Goal: Task Accomplishment & Management: Manage account settings

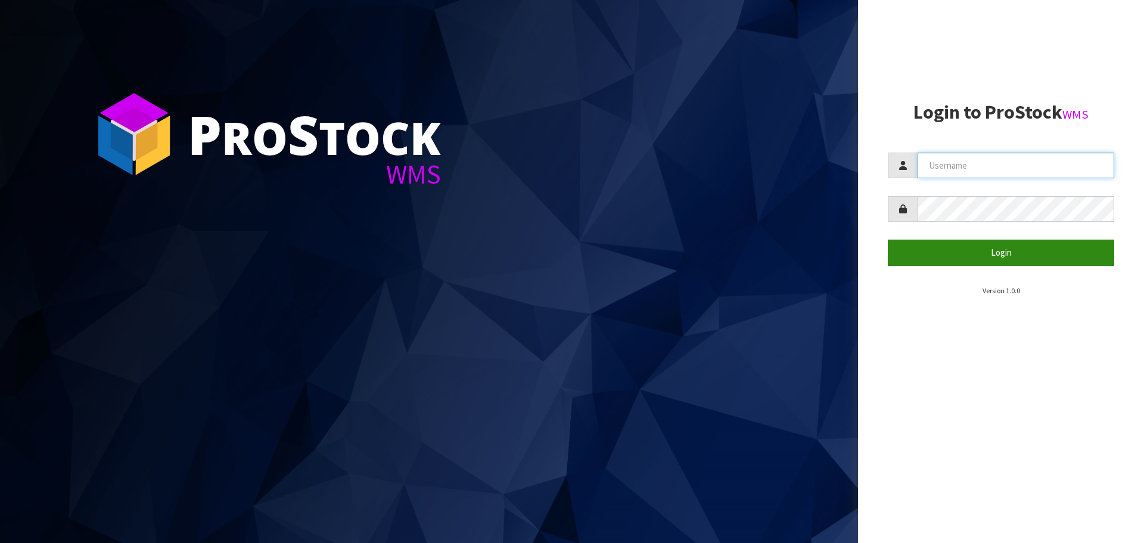
type input "[PERSON_NAME][EMAIL_ADDRESS][PERSON_NAME][DOMAIN_NAME]"
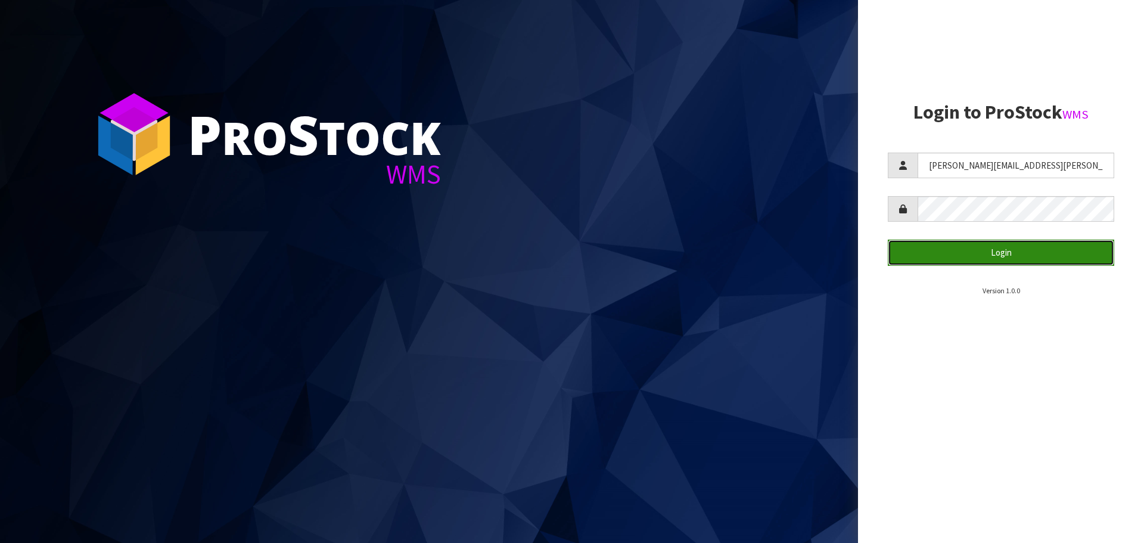
click at [993, 257] on button "Login" at bounding box center [1001, 252] width 226 height 26
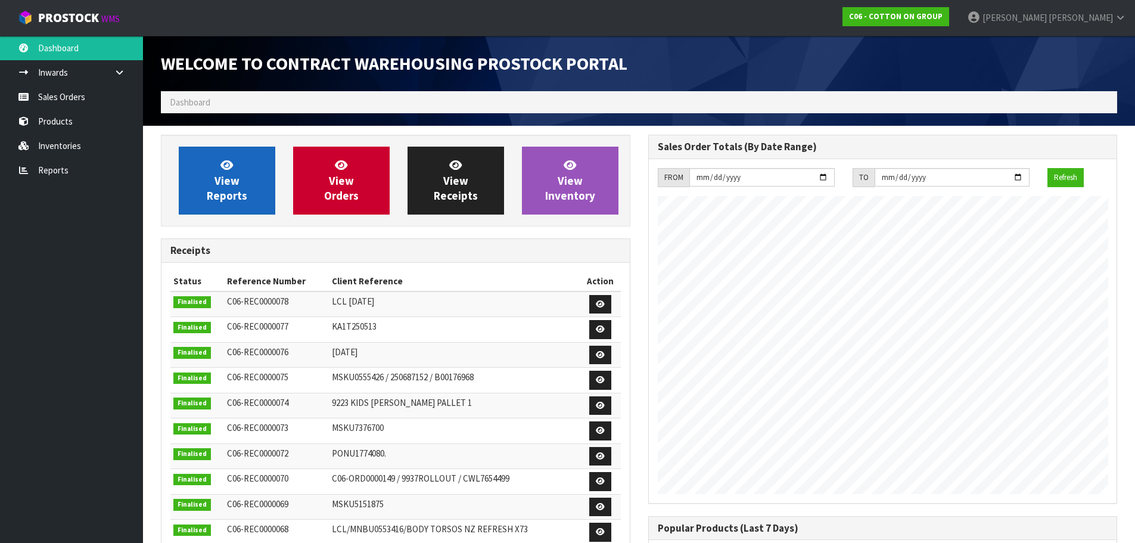
scroll to position [487, 487]
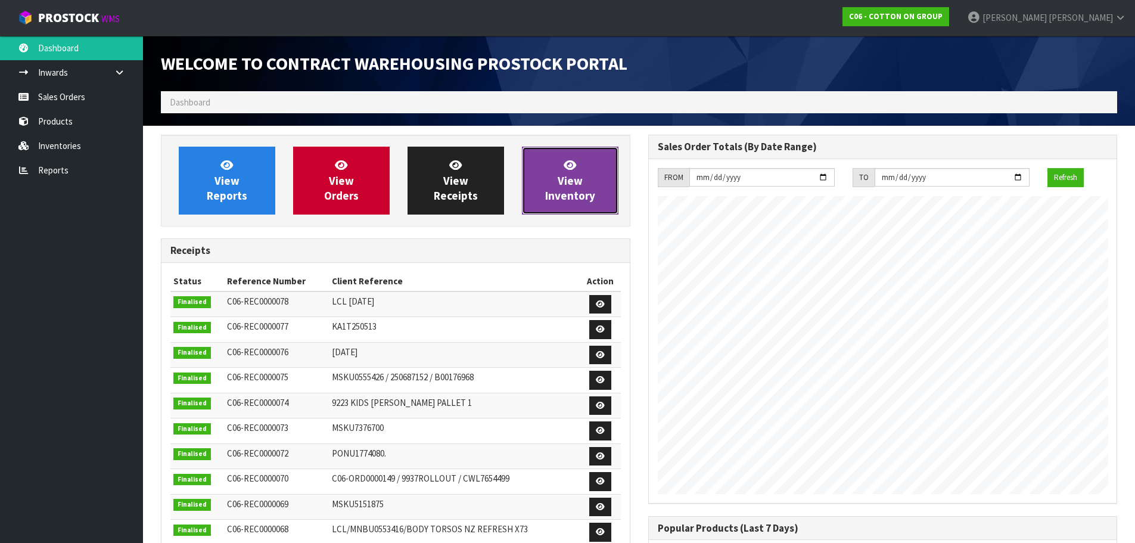
click at [565, 191] on span "View Inventory" at bounding box center [570, 180] width 50 height 45
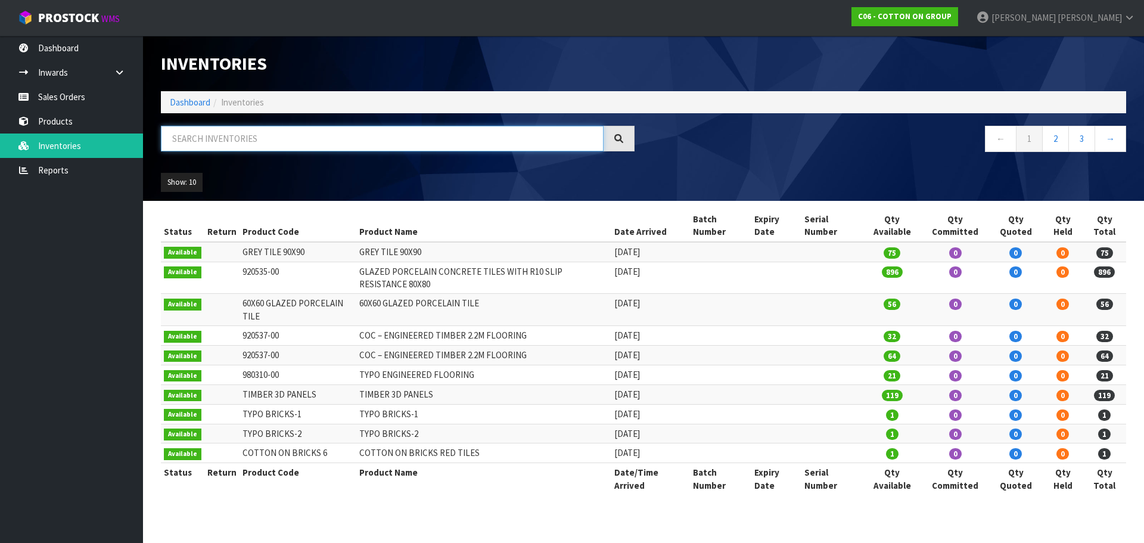
click at [237, 139] on input "text" at bounding box center [382, 139] width 443 height 26
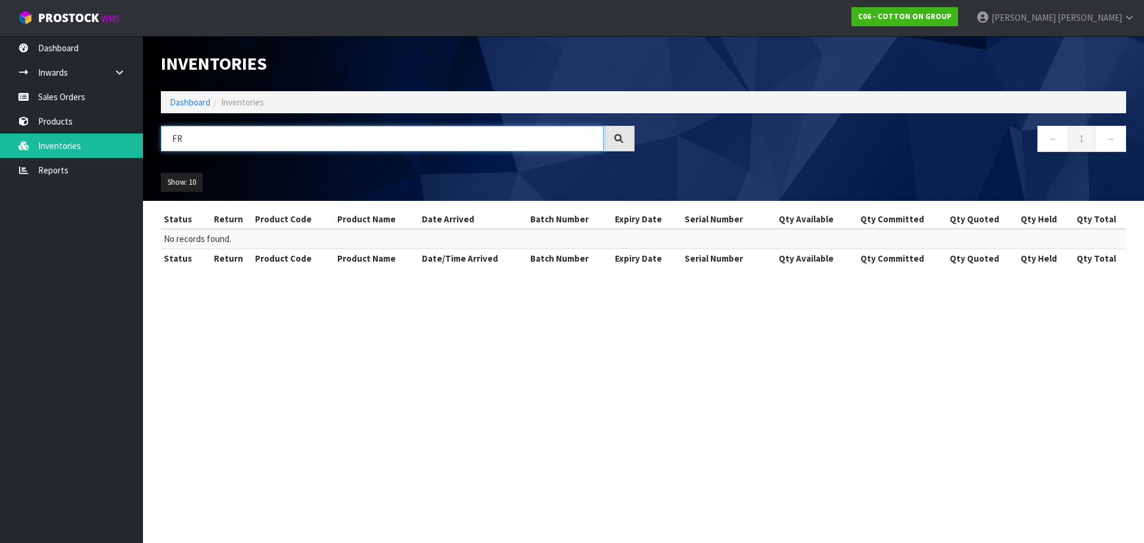
drag, startPoint x: 183, startPoint y: 136, endPoint x: 161, endPoint y: 133, distance: 22.2
click at [161, 133] on input "FR" at bounding box center [382, 139] width 443 height 26
type input "FR"
click at [97, 14] on span "ProStock" at bounding box center [68, 17] width 61 height 15
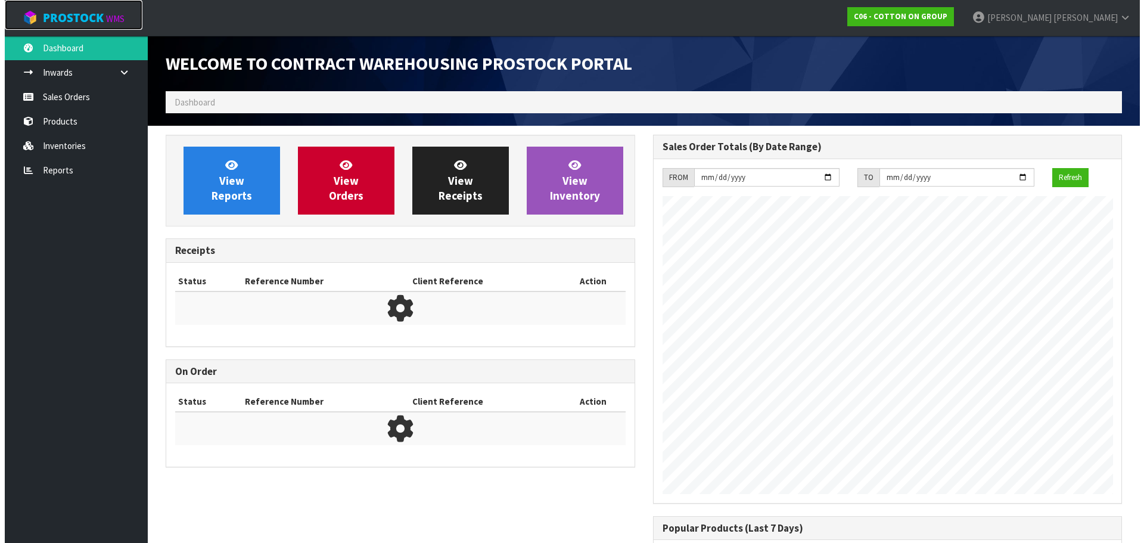
scroll to position [487, 487]
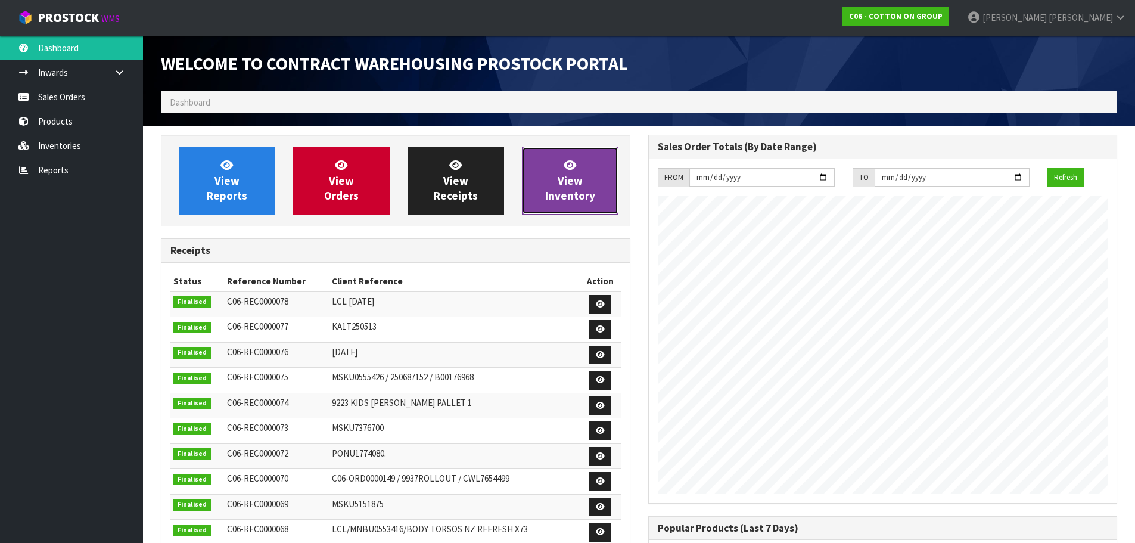
click at [573, 182] on span "View Inventory" at bounding box center [570, 180] width 50 height 45
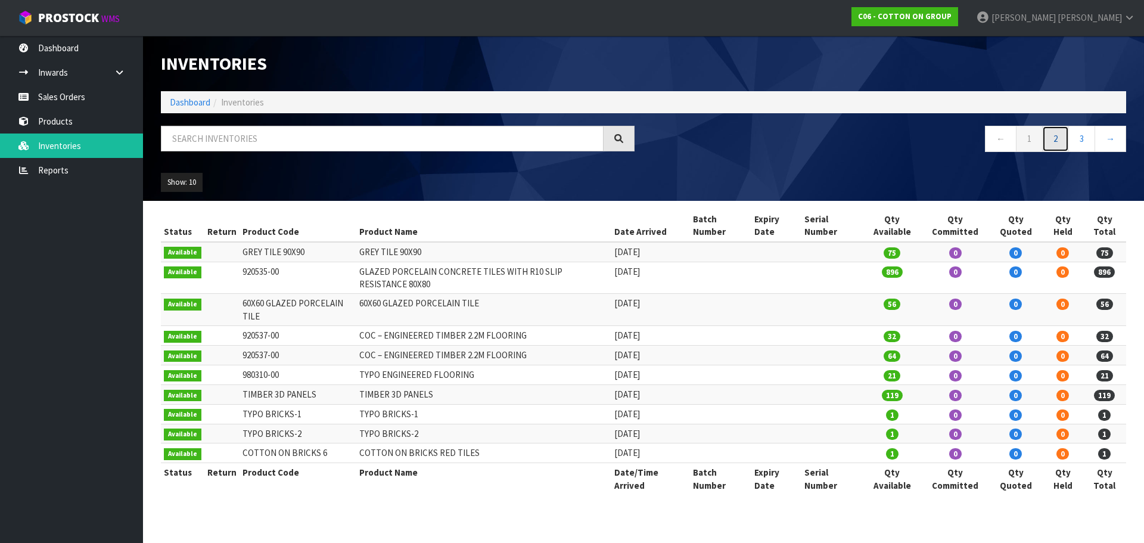
click at [1048, 144] on link "2" at bounding box center [1055, 139] width 27 height 26
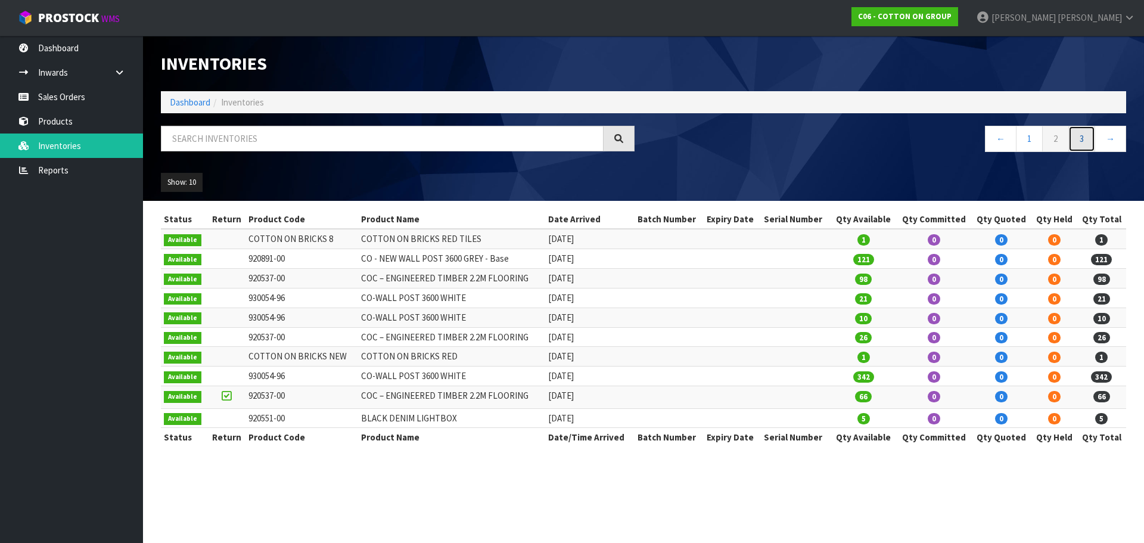
click at [1082, 142] on link "3" at bounding box center [1081, 139] width 27 height 26
